Goal: Task Accomplishment & Management: Complete application form

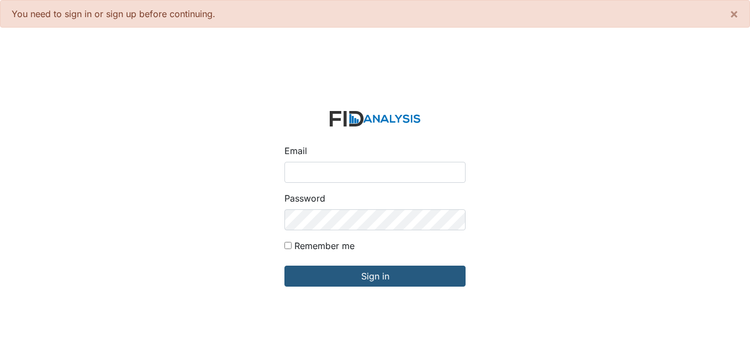
click at [306, 172] on input "Email" at bounding box center [375, 172] width 181 height 21
type input "[EMAIL_ADDRESS][DOMAIN_NAME]"
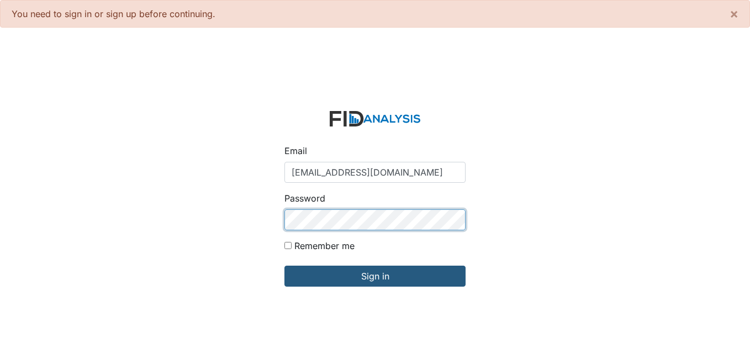
click at [285, 266] on input "Sign in" at bounding box center [375, 276] width 181 height 21
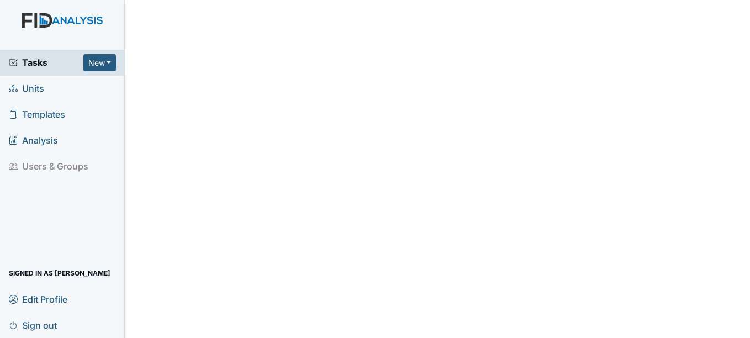
click at [27, 82] on span "Units" at bounding box center [26, 88] width 35 height 17
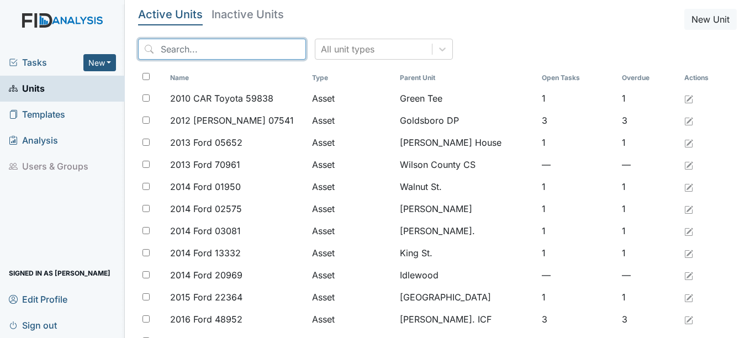
click at [232, 51] on input "search" at bounding box center [222, 49] width 168 height 21
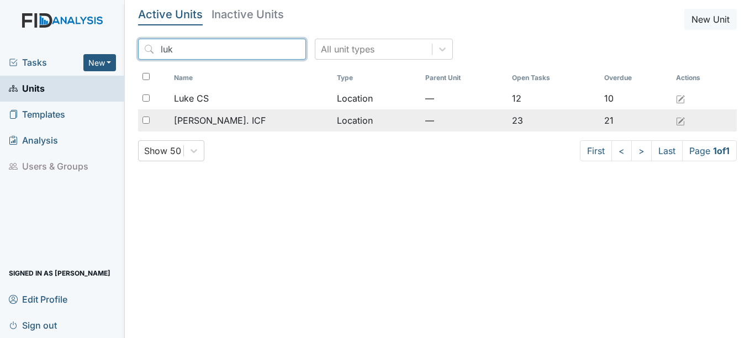
type input "luk"
click at [209, 122] on span "[PERSON_NAME]. ICF" at bounding box center [220, 120] width 92 height 13
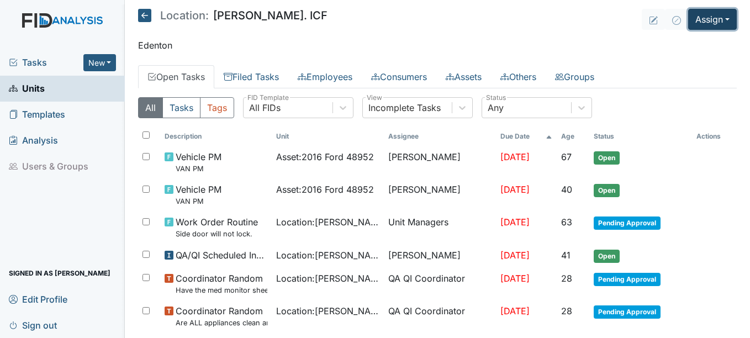
click at [711, 22] on button "Assign" at bounding box center [712, 19] width 49 height 21
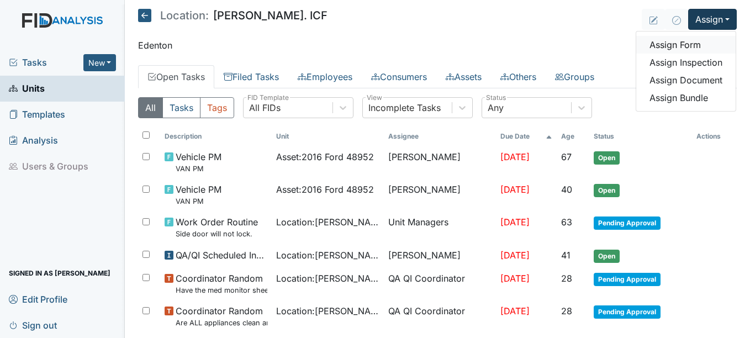
click at [664, 45] on link "Assign Form" at bounding box center [686, 45] width 99 height 18
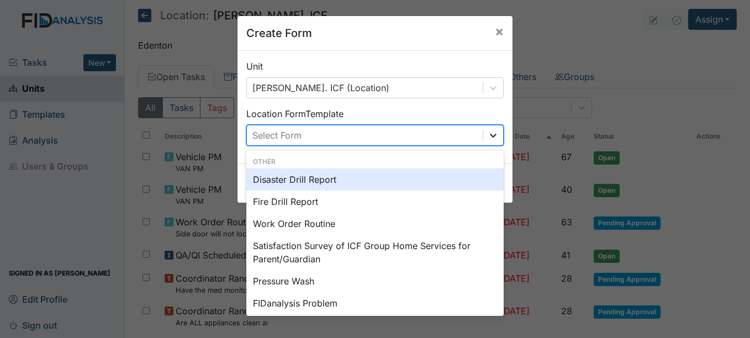
click at [491, 136] on icon at bounding box center [493, 136] width 7 height 4
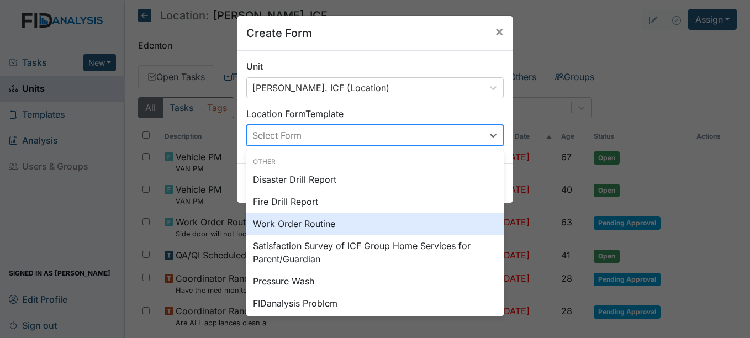
click at [306, 222] on div "Work Order Routine" at bounding box center [374, 224] width 257 height 22
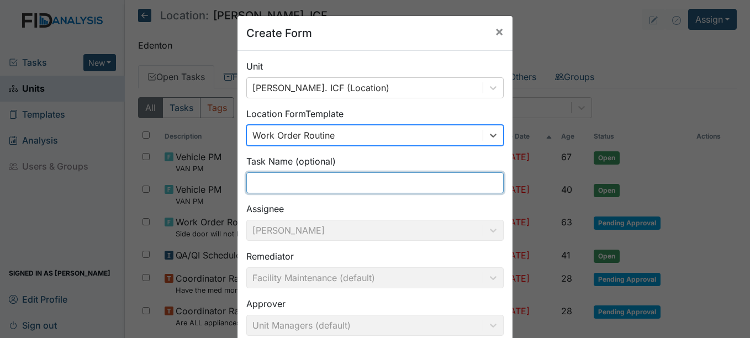
click at [305, 188] on input "text" at bounding box center [374, 182] width 257 height 21
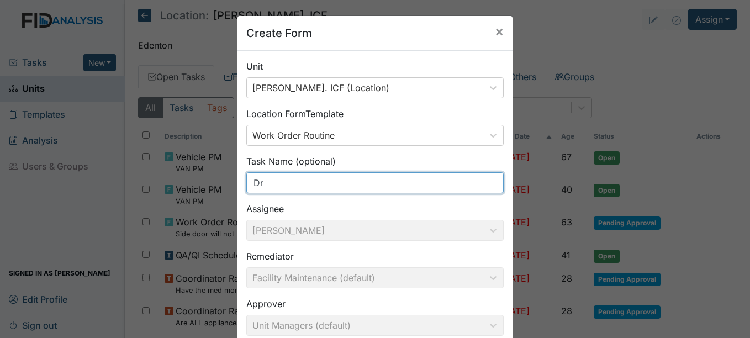
type input "D"
type input "H"
type input "D"
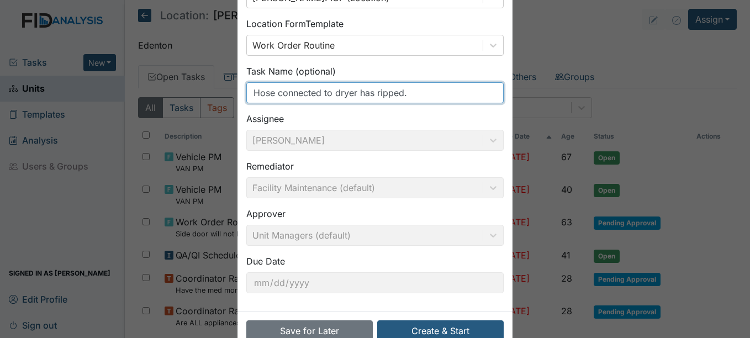
scroll to position [118, 0]
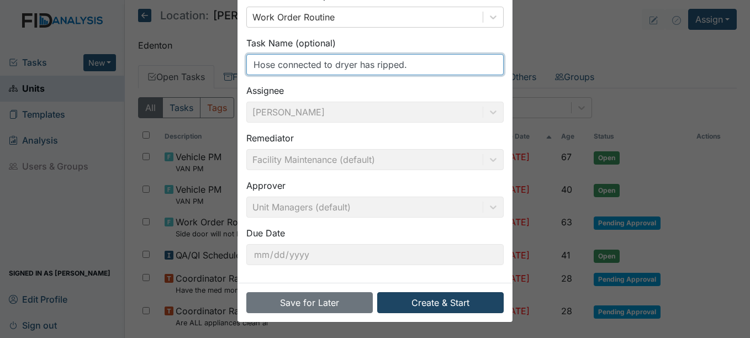
type input "Hose connected to dryer has ripped."
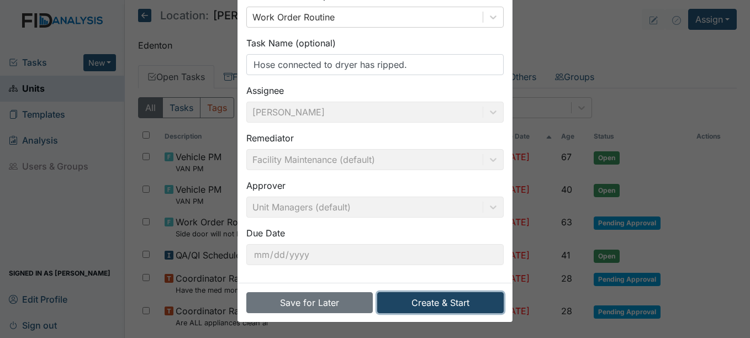
click at [460, 307] on button "Create & Start" at bounding box center [440, 302] width 127 height 21
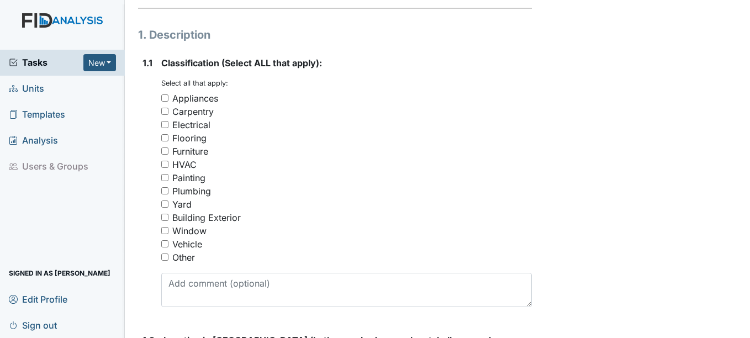
scroll to position [221, 0]
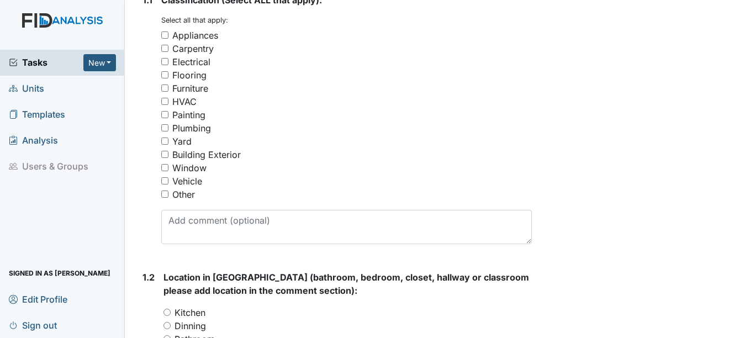
click at [211, 34] on div "Appliances" at bounding box center [195, 35] width 46 height 13
click at [169, 34] on input "Appliances" at bounding box center [164, 34] width 7 height 7
checkbox input "true"
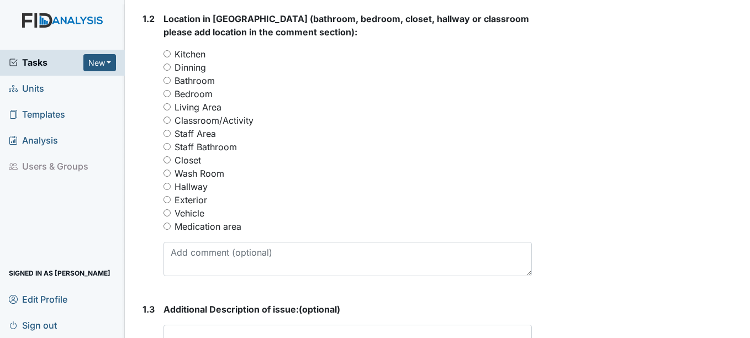
scroll to position [497, 0]
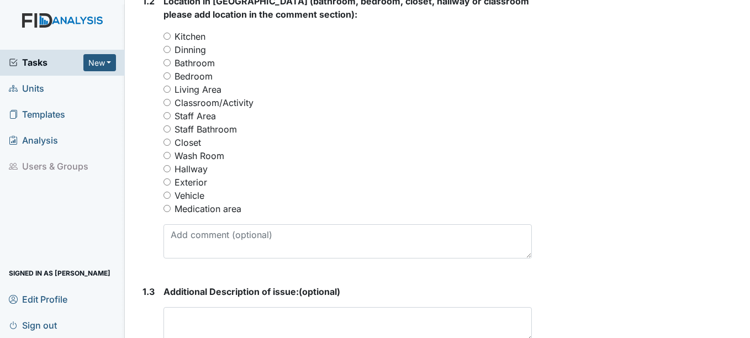
click at [217, 157] on label "Wash Room" at bounding box center [200, 155] width 50 height 13
click at [171, 157] on input "Wash Room" at bounding box center [167, 155] width 7 height 7
radio input "true"
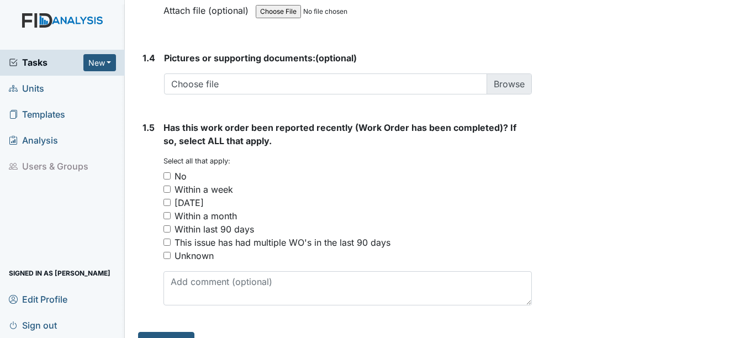
scroll to position [874, 0]
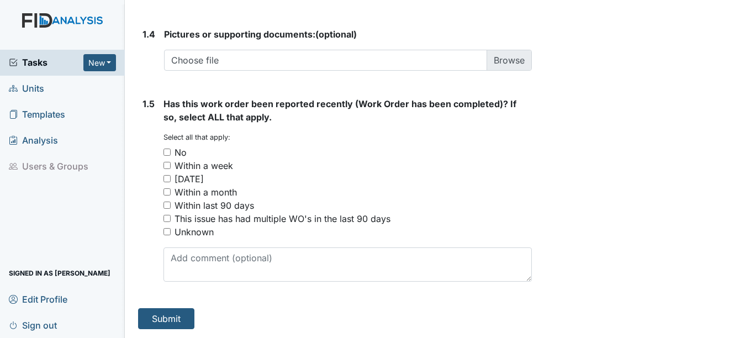
click at [183, 153] on div "No" at bounding box center [181, 152] width 12 height 13
click at [171, 153] on input "No" at bounding box center [167, 152] width 7 height 7
checkbox input "true"
click at [157, 317] on button "Submit" at bounding box center [166, 318] width 56 height 21
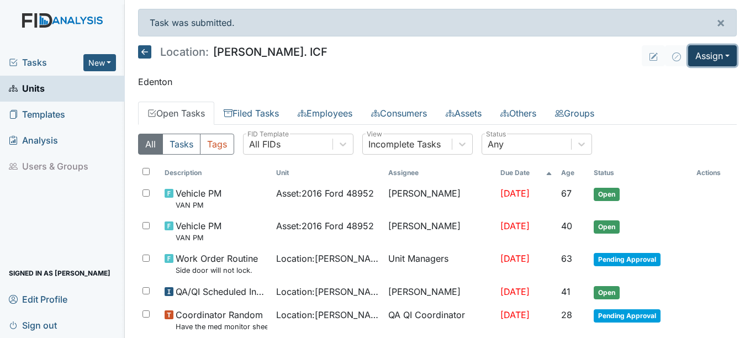
click at [714, 52] on button "Assign" at bounding box center [712, 55] width 49 height 21
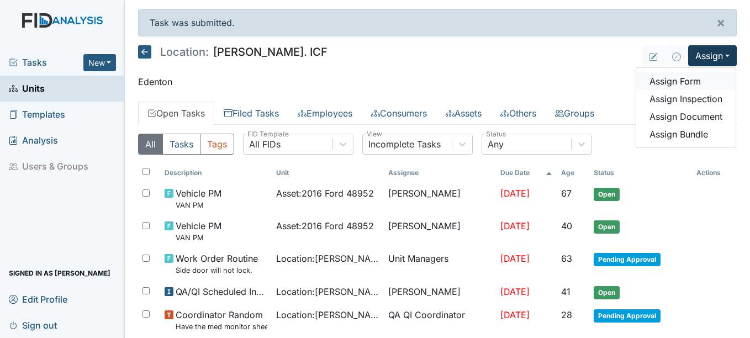
click at [659, 81] on link "Assign Form" at bounding box center [686, 81] width 99 height 18
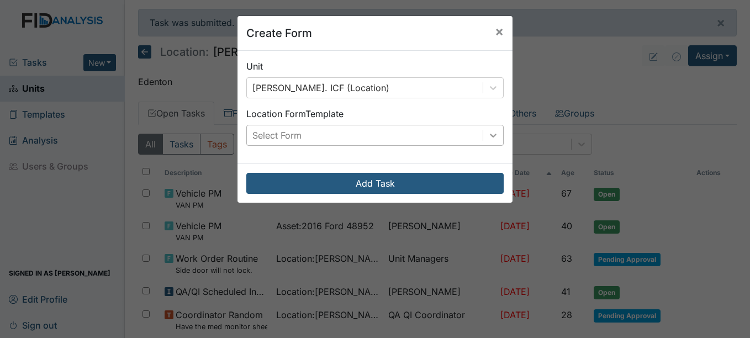
click at [492, 137] on icon at bounding box center [493, 135] width 11 height 11
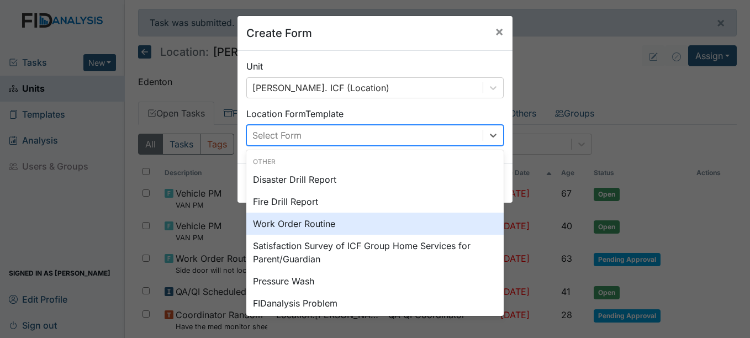
click at [311, 226] on div "Work Order Routine" at bounding box center [374, 224] width 257 height 22
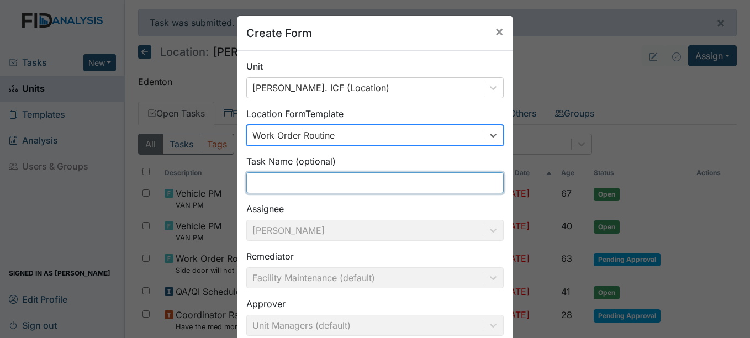
click at [309, 184] on input "text" at bounding box center [374, 182] width 257 height 21
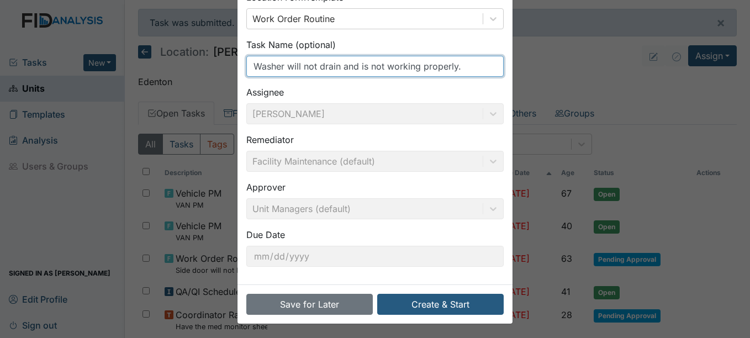
scroll to position [118, 0]
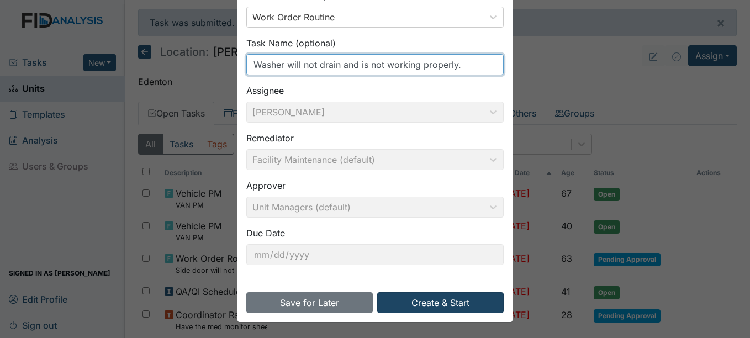
type input "Washer will not drain and is not working properly."
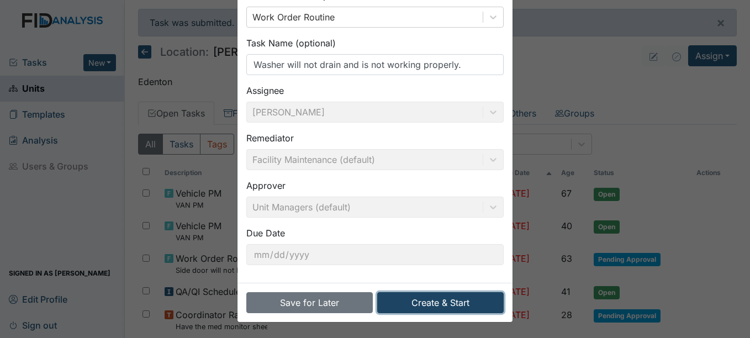
click at [446, 297] on button "Create & Start" at bounding box center [440, 302] width 127 height 21
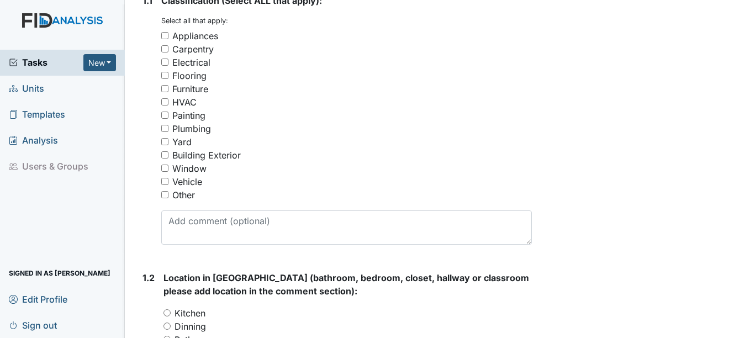
scroll to position [221, 0]
click at [206, 36] on div "Appliances" at bounding box center [195, 35] width 46 height 13
click at [169, 36] on input "Appliances" at bounding box center [164, 34] width 7 height 7
checkbox input "true"
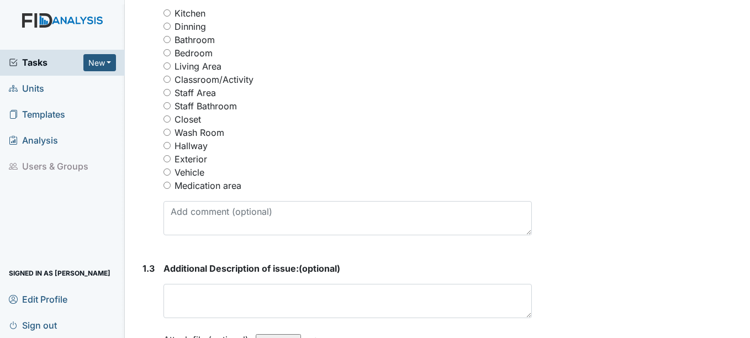
scroll to position [553, 0]
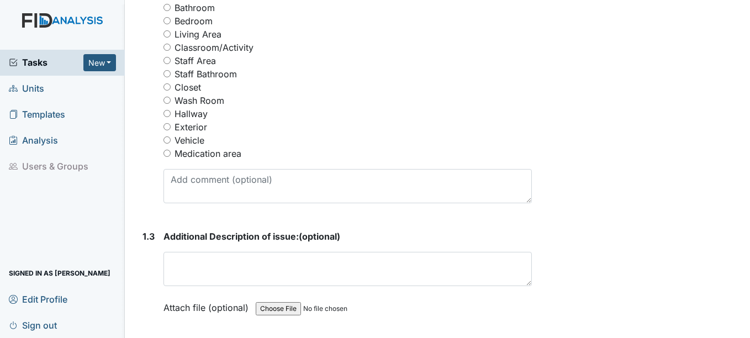
click at [212, 99] on label "Wash Room" at bounding box center [200, 100] width 50 height 13
click at [171, 99] on input "Wash Room" at bounding box center [167, 100] width 7 height 7
radio input "true"
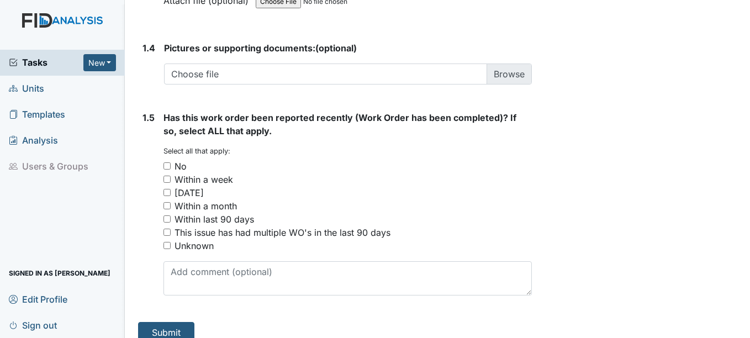
scroll to position [874, 0]
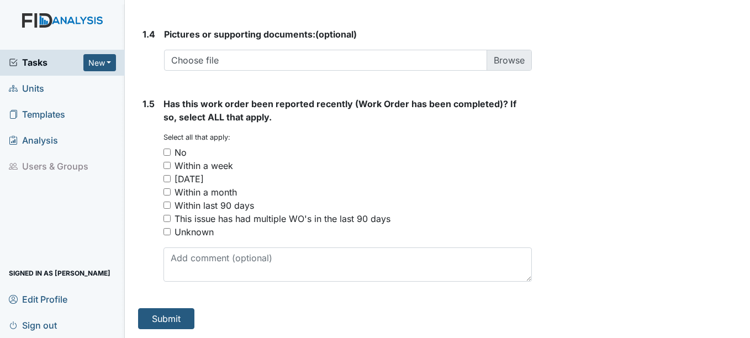
click at [187, 151] on div "No" at bounding box center [181, 152] width 12 height 13
click at [171, 151] on input "No" at bounding box center [167, 152] width 7 height 7
checkbox input "true"
click at [183, 310] on button "Submit" at bounding box center [166, 318] width 56 height 21
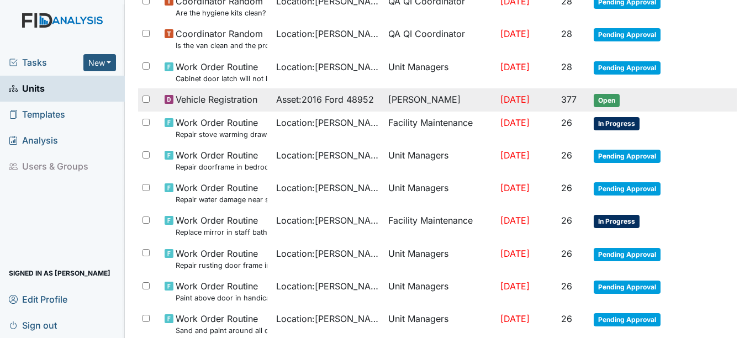
scroll to position [663, 0]
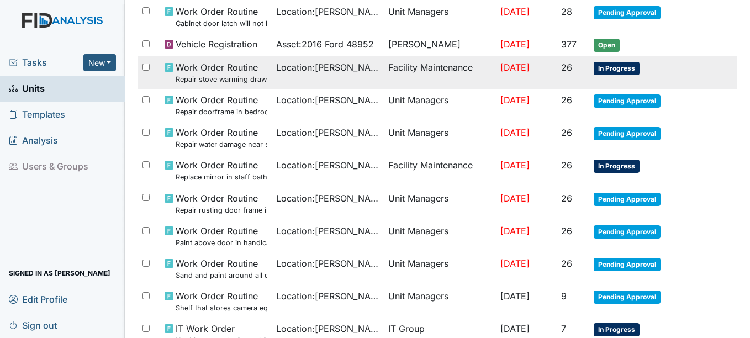
click at [625, 67] on span "In Progress" at bounding box center [617, 68] width 46 height 13
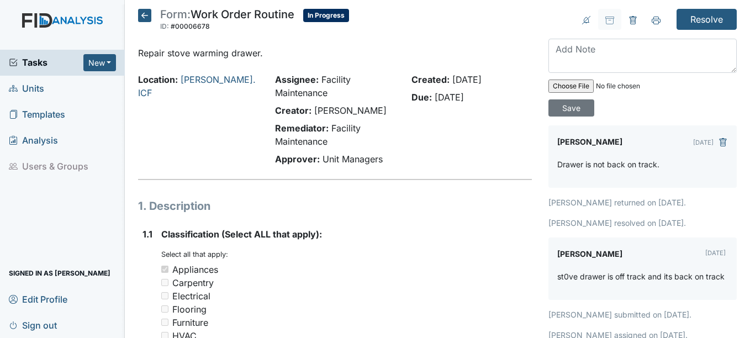
click at [20, 87] on span "Units" at bounding box center [26, 88] width 35 height 17
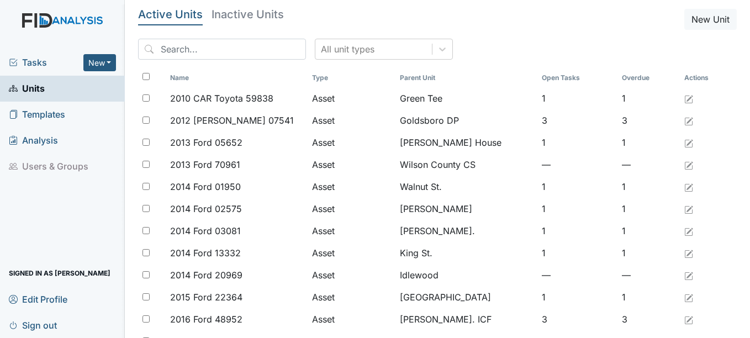
click at [30, 60] on span "Tasks" at bounding box center [46, 62] width 75 height 13
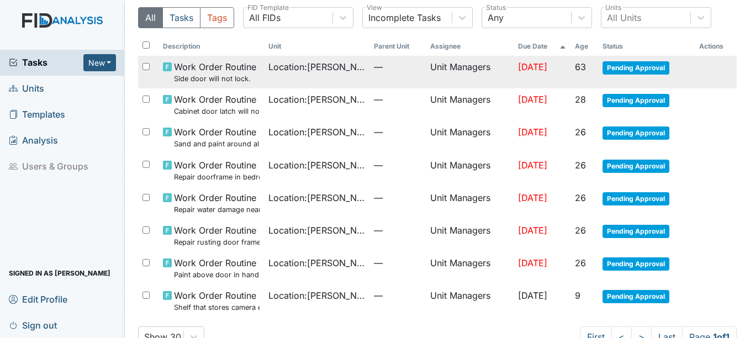
scroll to position [55, 0]
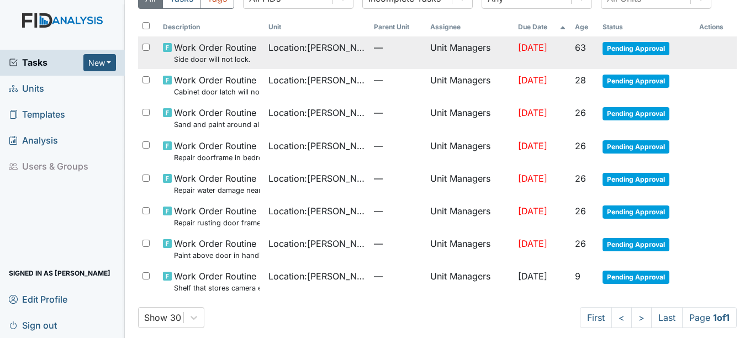
click at [627, 52] on span "Pending Approval" at bounding box center [636, 48] width 67 height 13
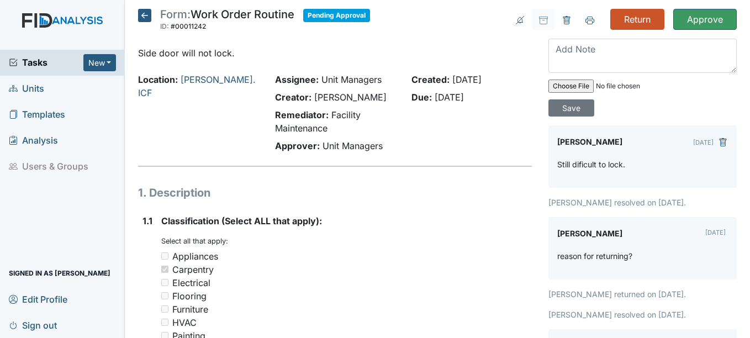
click at [145, 12] on icon at bounding box center [144, 15] width 13 height 13
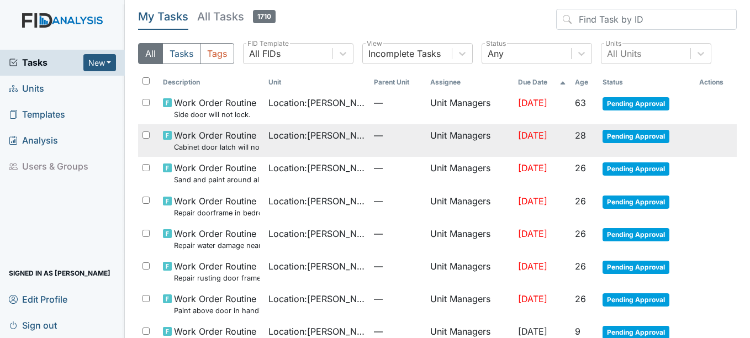
click at [633, 133] on span "Pending Approval" at bounding box center [636, 136] width 67 height 13
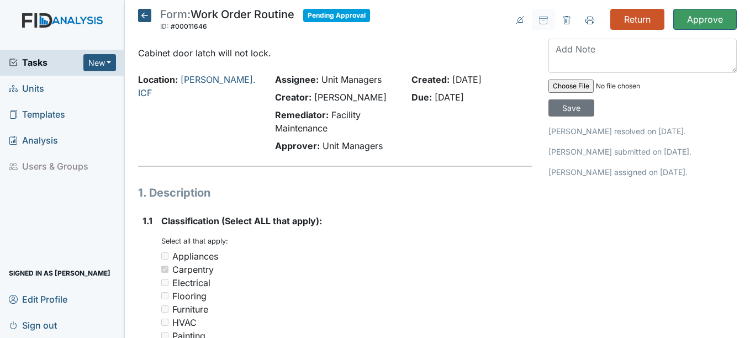
click at [141, 22] on icon at bounding box center [144, 15] width 13 height 13
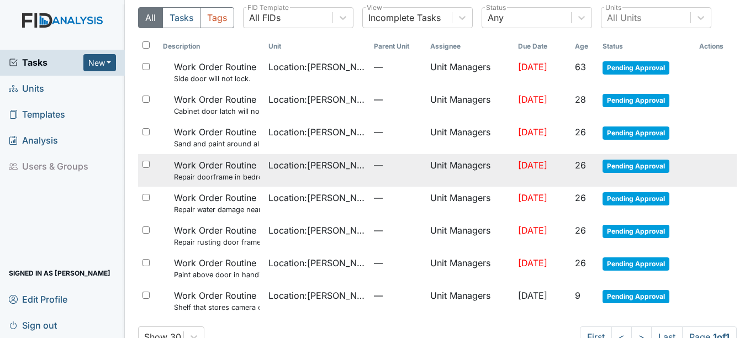
scroll to position [55, 0]
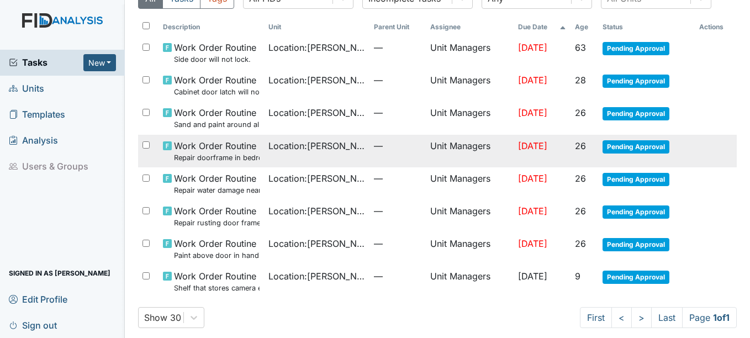
click at [629, 151] on span "Pending Approval" at bounding box center [636, 146] width 67 height 13
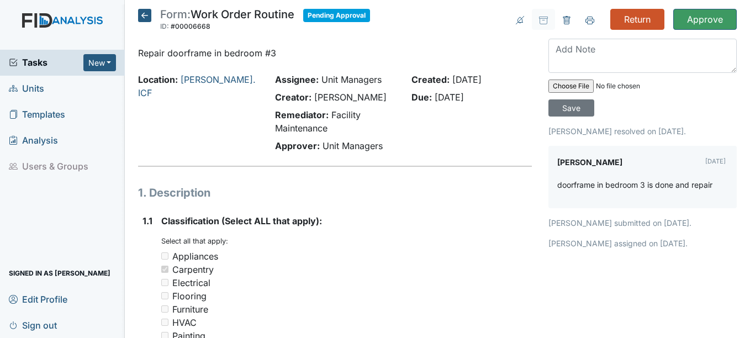
click at [33, 86] on span "Units" at bounding box center [26, 88] width 35 height 17
